Goal: Task Accomplishment & Management: Manage account settings

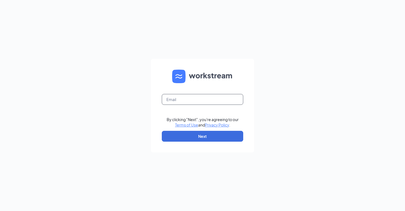
click at [198, 102] on input "text" at bounding box center [202, 99] width 81 height 11
type input "1470@internal-email.com"
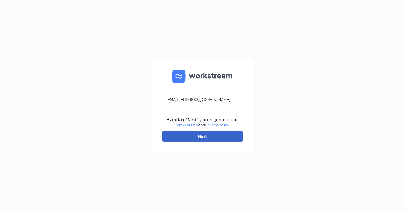
click at [196, 135] on button "Next" at bounding box center [202, 136] width 81 height 11
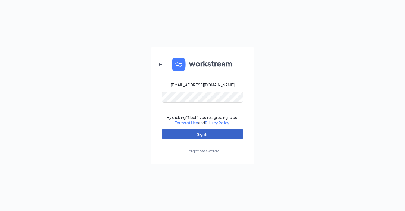
click at [200, 132] on button "Sign In" at bounding box center [202, 134] width 81 height 11
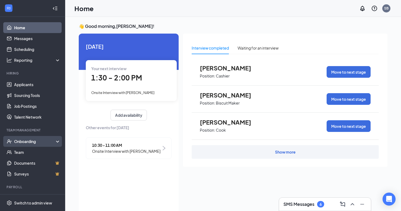
click at [25, 141] on div "Onboarding" at bounding box center [35, 141] width 42 height 5
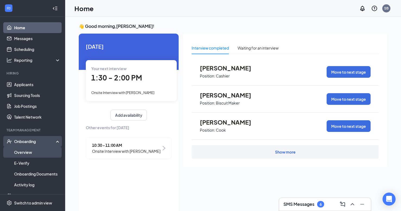
click at [24, 150] on link "Overview" at bounding box center [37, 152] width 46 height 11
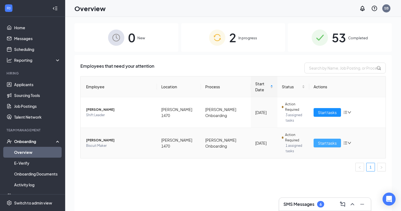
click at [336, 140] on span "Start tasks" at bounding box center [327, 143] width 19 height 6
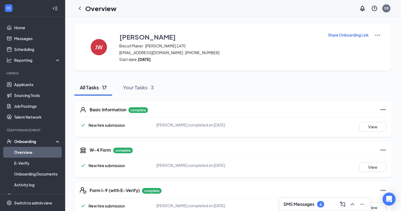
click at [343, 35] on p "Share Onboarding Link" at bounding box center [348, 34] width 41 height 5
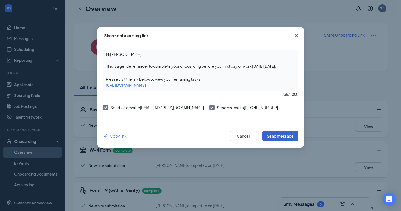
click at [285, 134] on button "Send message" at bounding box center [280, 136] width 36 height 11
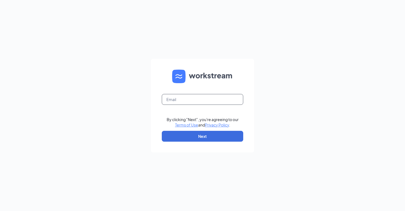
click at [195, 99] on input "text" at bounding box center [202, 99] width 81 height 11
type input "[EMAIL_ADDRESS][DOMAIN_NAME]"
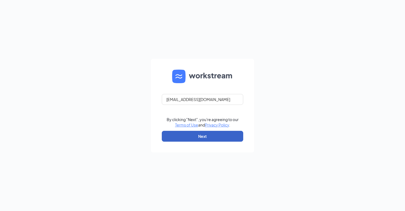
click at [199, 137] on button "Next" at bounding box center [202, 136] width 81 height 11
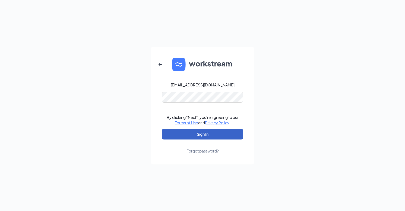
click at [198, 132] on button "Sign In" at bounding box center [202, 134] width 81 height 11
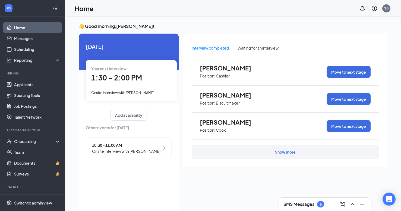
click at [124, 78] on span "1:30 - 2:00 PM" at bounding box center [116, 77] width 51 height 9
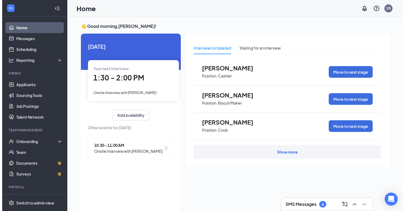
scroll to position [2, 0]
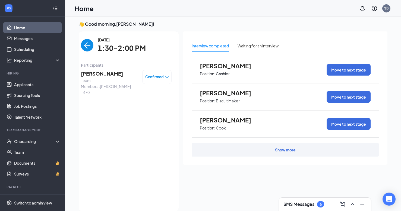
click at [124, 78] on span "Team Member at Hardee's 1470" at bounding box center [109, 87] width 57 height 18
click at [106, 75] on span "Alonzo Kimbrough" at bounding box center [109, 74] width 57 height 8
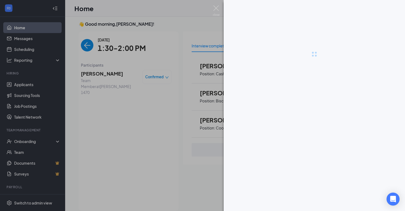
click at [106, 75] on div at bounding box center [202, 105] width 405 height 211
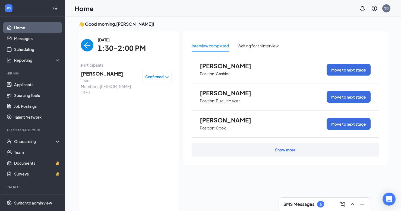
click at [106, 75] on span "Alonzo Kimbrough" at bounding box center [109, 74] width 57 height 8
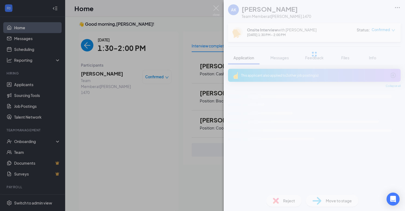
click at [106, 75] on div "AK Alonzo Kimbrough Team Member at Hardee's 1470 Onsite Interview with Sylveste…" at bounding box center [202, 105] width 405 height 211
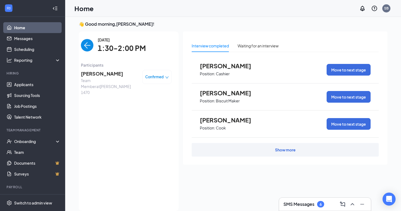
click at [106, 75] on span "[PERSON_NAME]" at bounding box center [109, 74] width 57 height 8
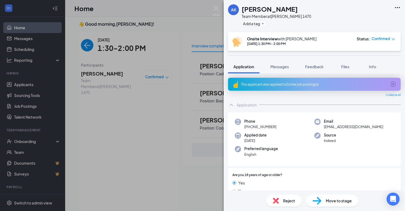
click at [266, 82] on div "This applicant also applied to 2 other job posting(s)" at bounding box center [313, 84] width 145 height 5
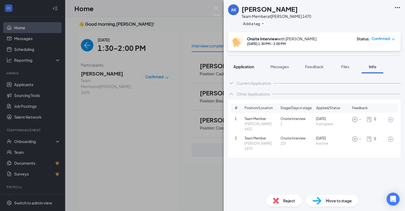
click at [247, 68] on span "Application" at bounding box center [243, 66] width 21 height 5
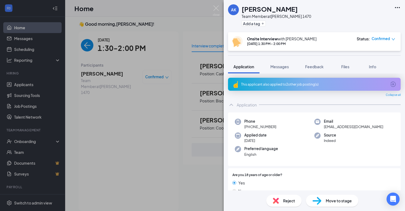
click at [247, 82] on div "This applicant also applied to 2 other job posting(s)" at bounding box center [314, 84] width 172 height 13
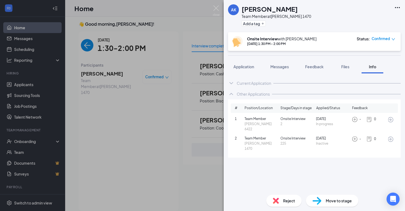
click at [390, 137] on icon "ArrowCircle" at bounding box center [390, 139] width 5 height 5
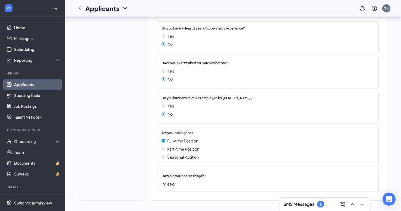
scroll to position [261, 0]
